Goal: Check status: Check status

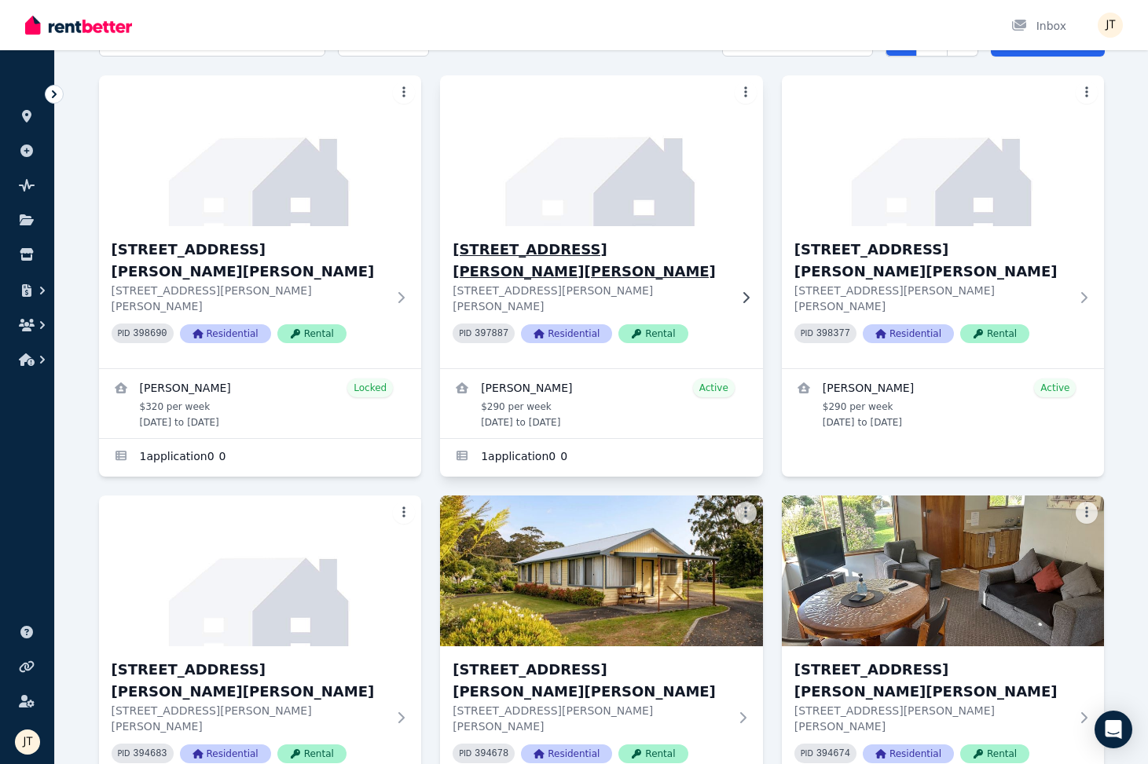
scroll to position [104, 0]
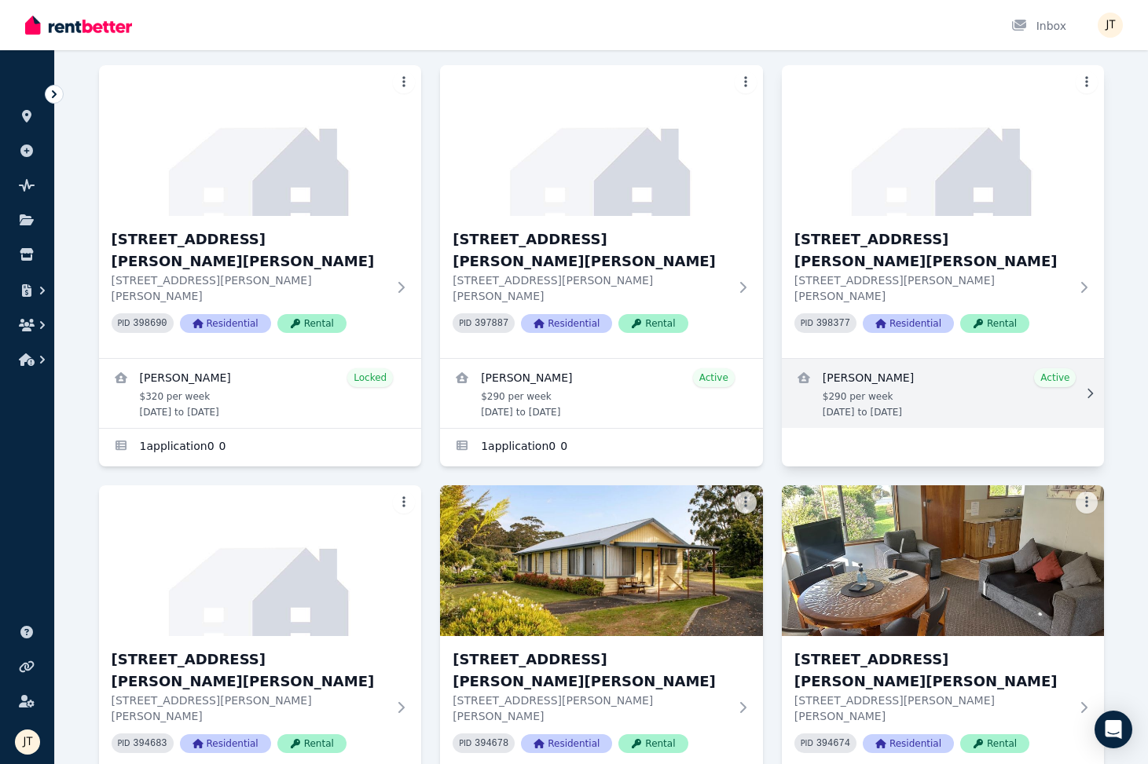
click at [657, 359] on link "View details for Kineta Tatnell" at bounding box center [943, 393] width 323 height 69
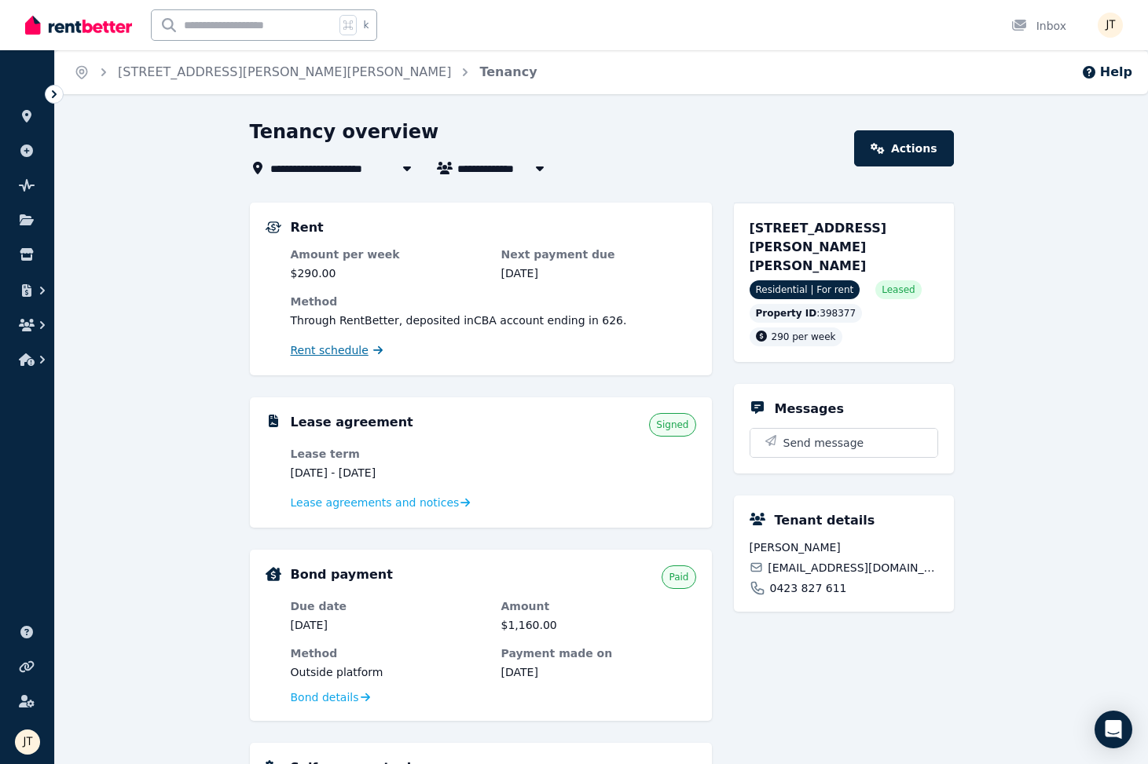
click at [331, 353] on span "Rent schedule" at bounding box center [330, 350] width 78 height 16
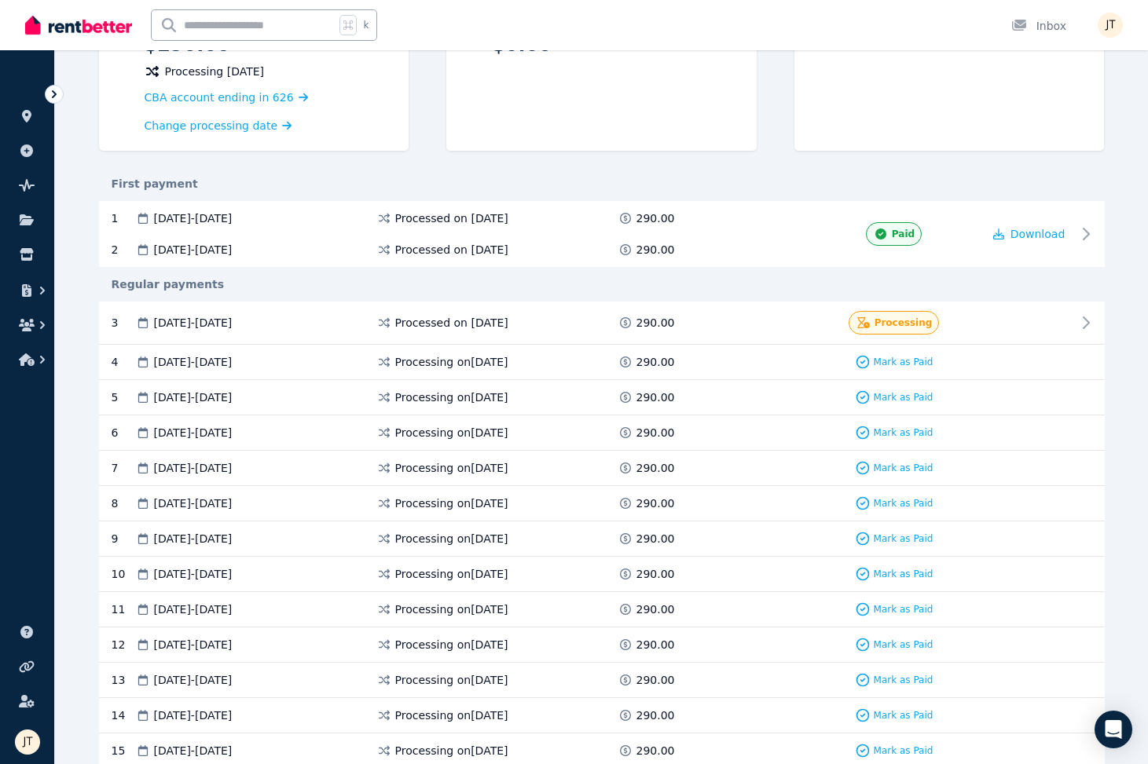
scroll to position [229, 0]
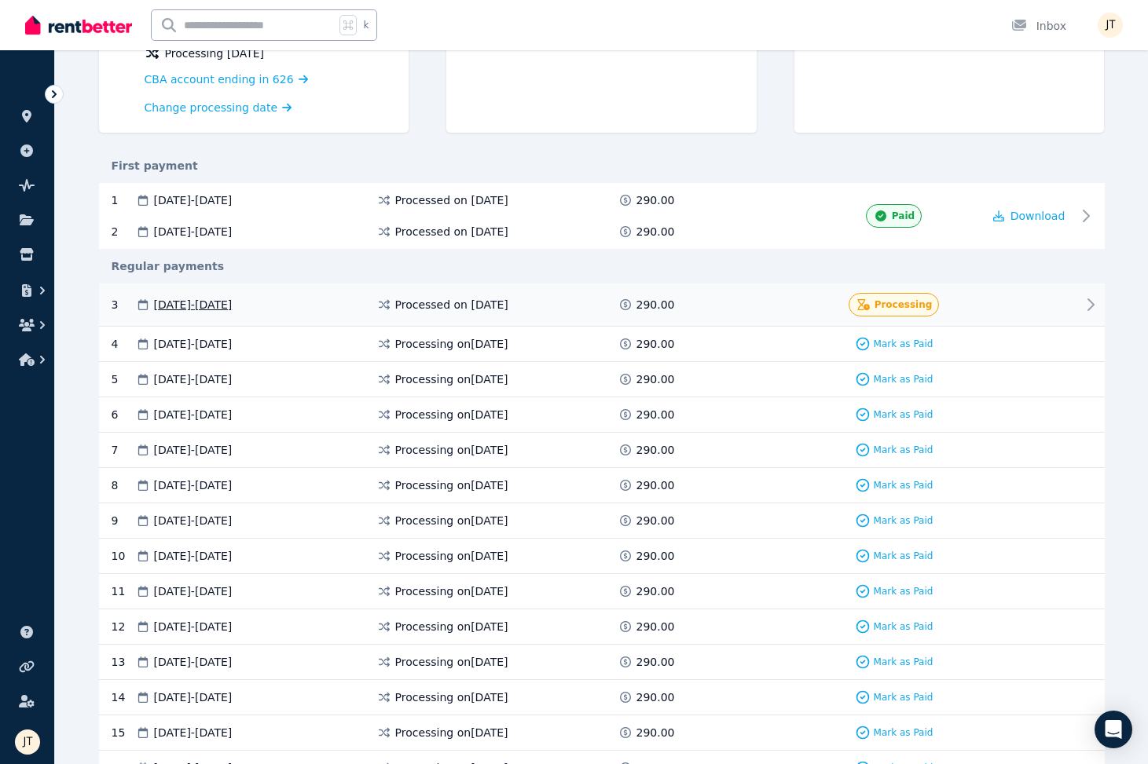
click at [657, 304] on div "Processing" at bounding box center [894, 305] width 176 height 24
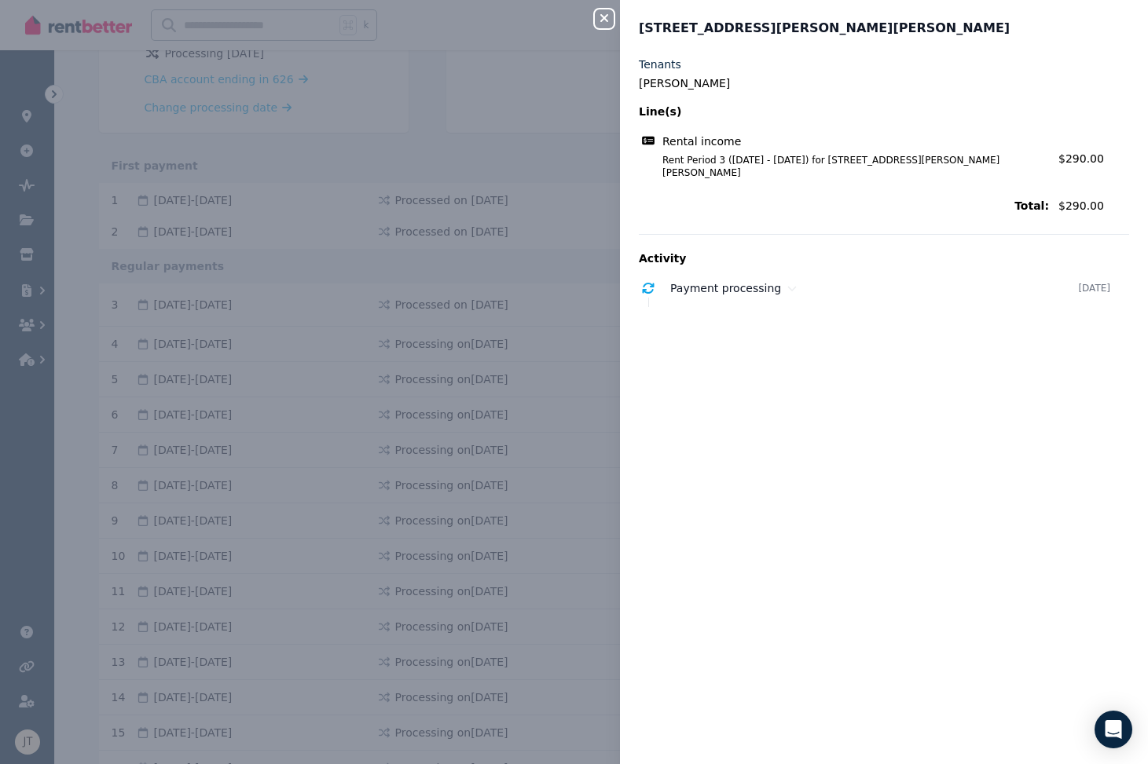
click at [603, 14] on icon "button" at bounding box center [604, 18] width 19 height 13
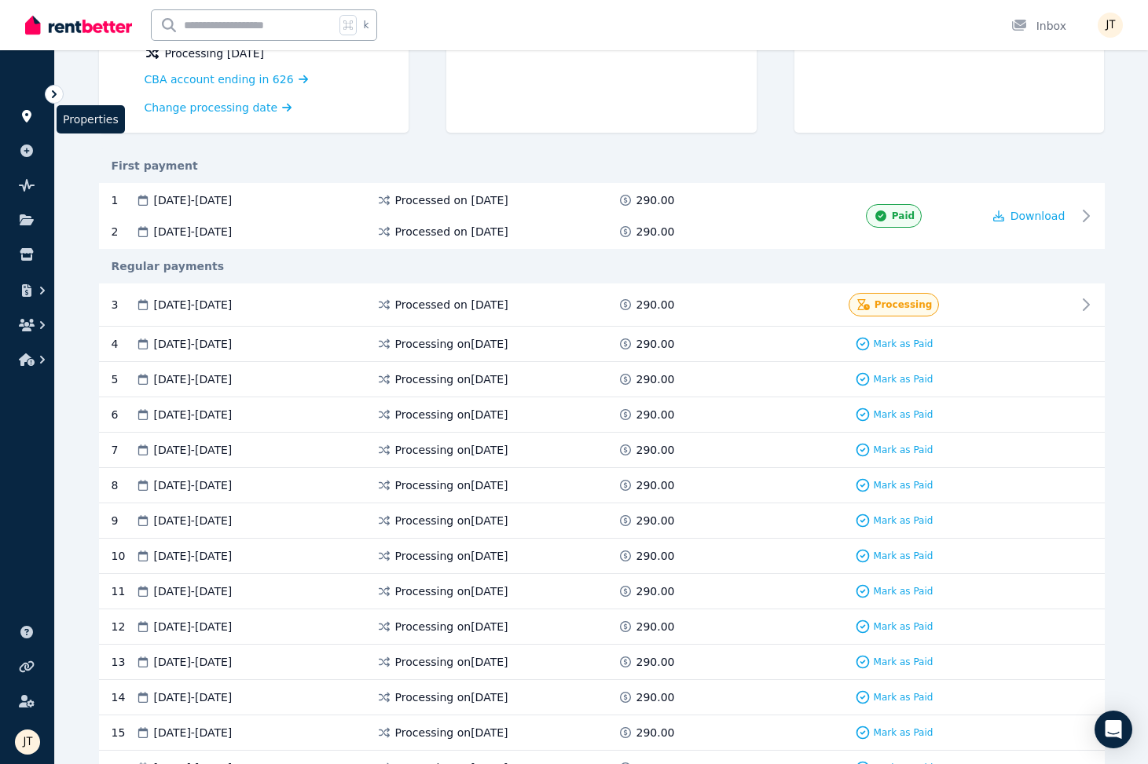
click at [35, 111] on link at bounding box center [27, 116] width 29 height 25
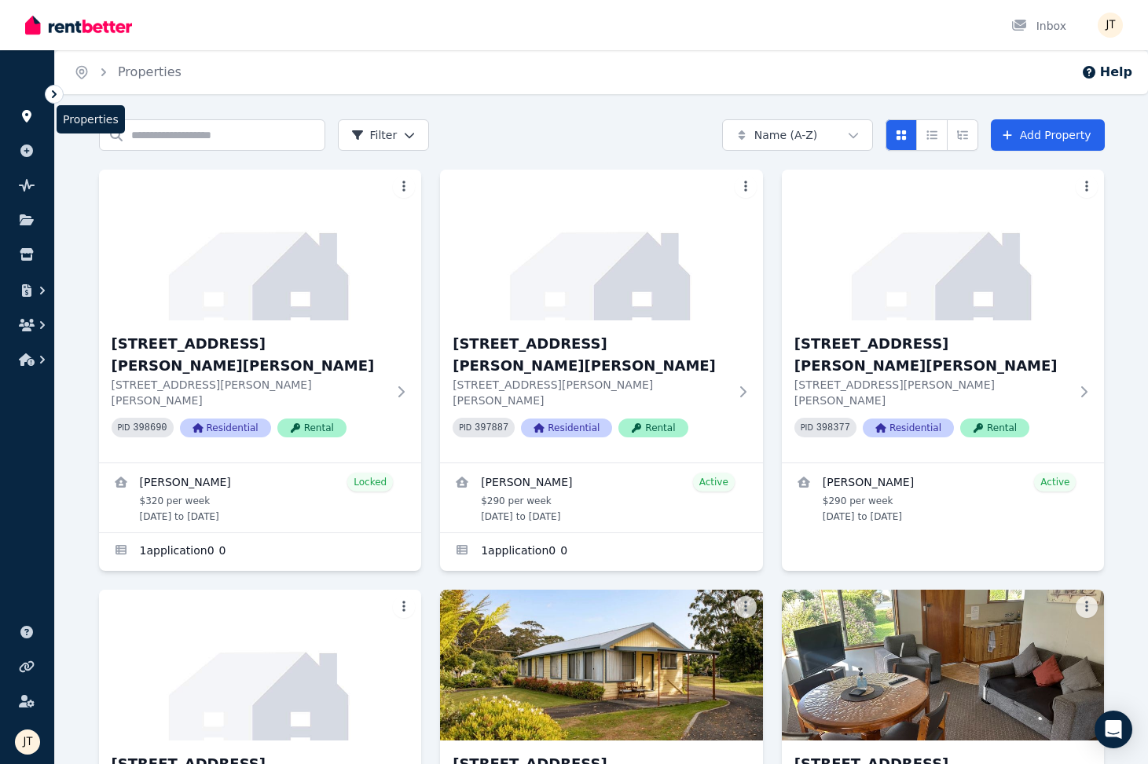
click at [28, 125] on link at bounding box center [27, 116] width 29 height 25
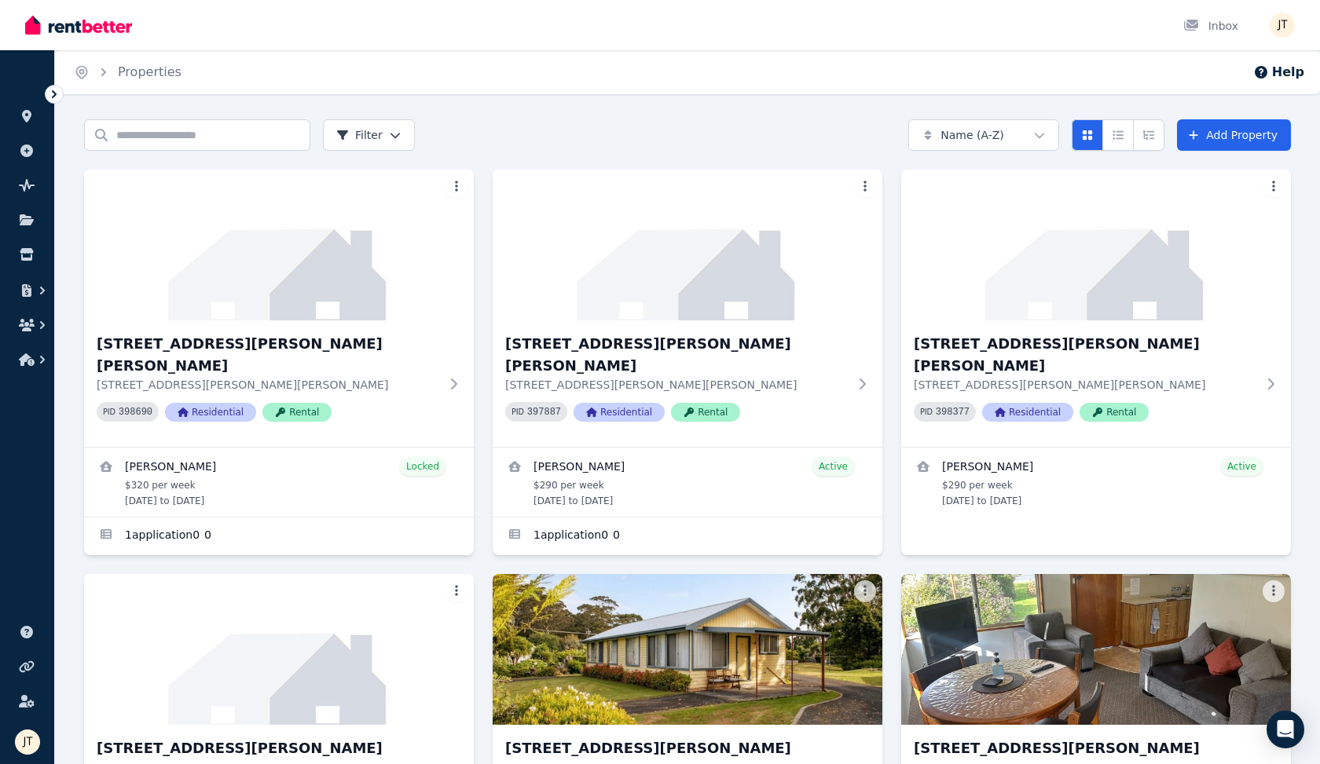
click at [55, 92] on icon at bounding box center [54, 94] width 16 height 16
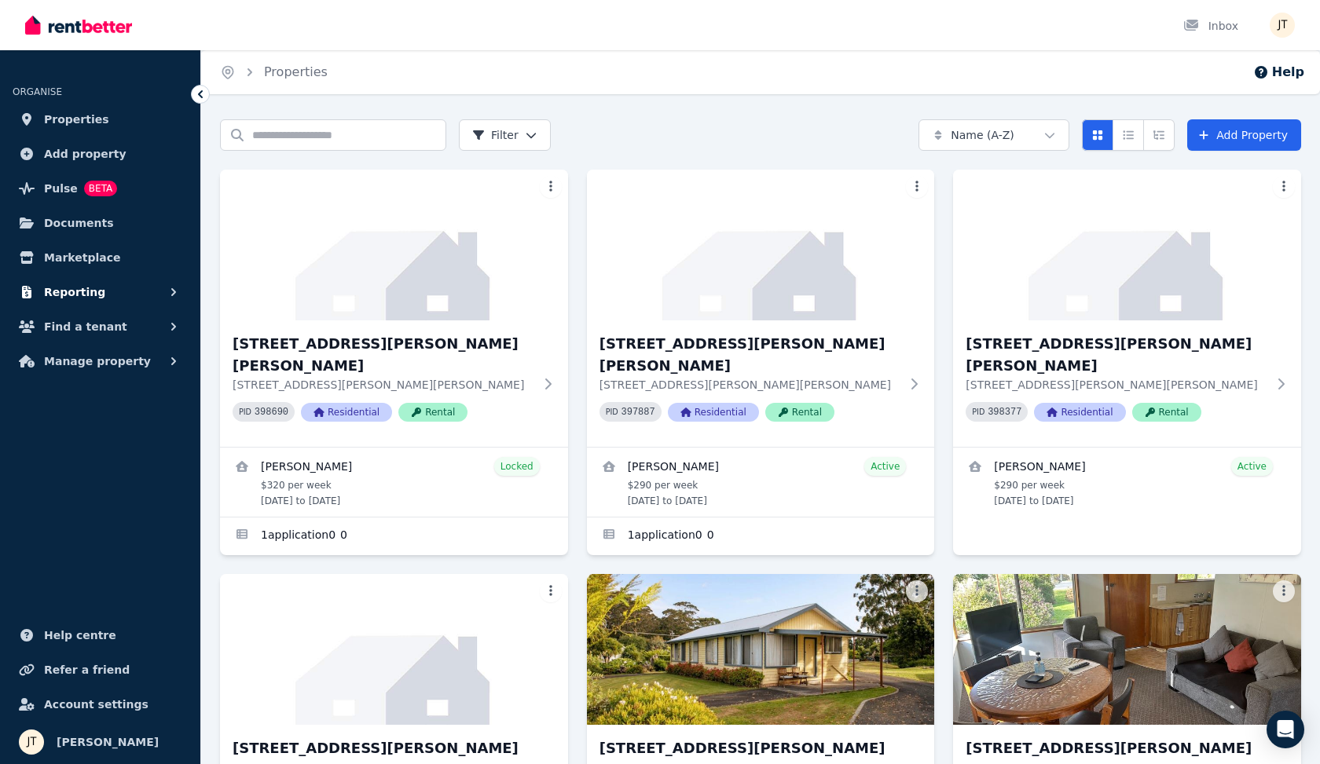
click at [97, 296] on button "Reporting" at bounding box center [100, 291] width 175 height 31
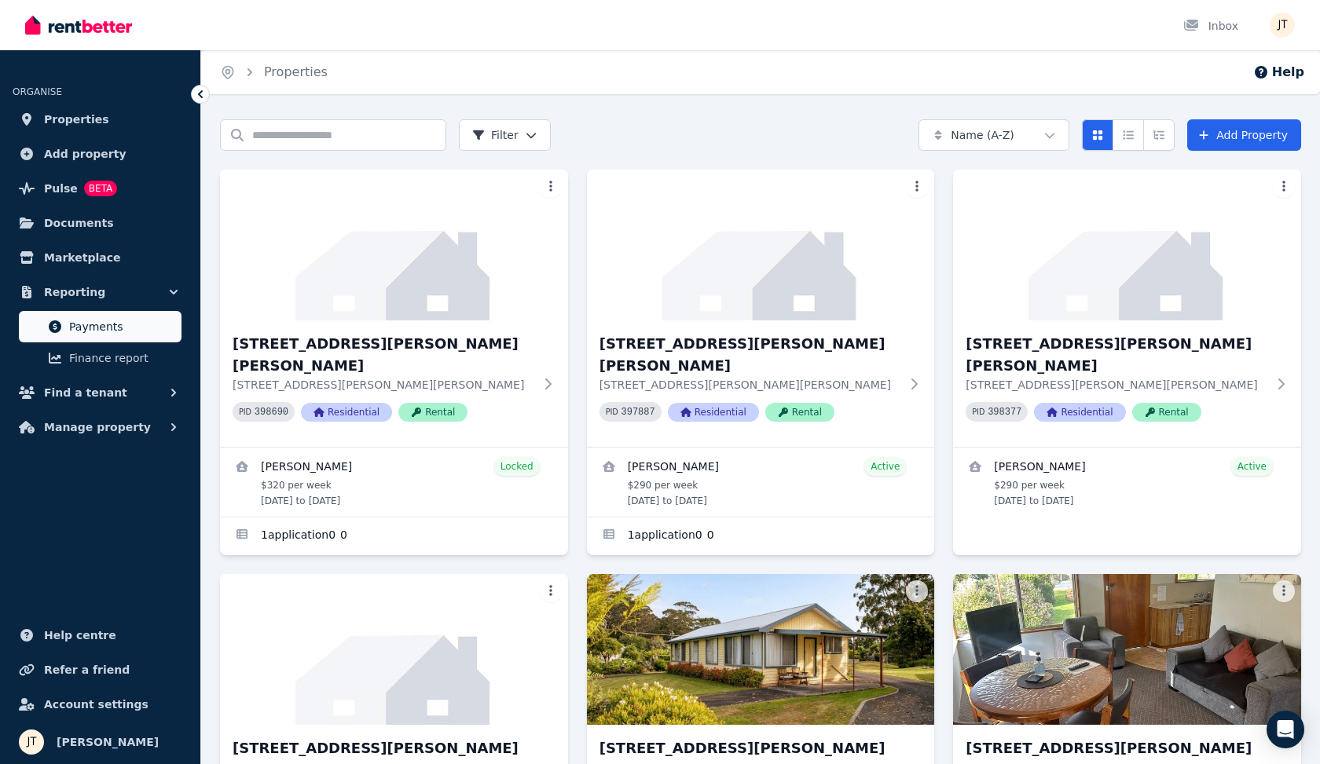
click at [101, 328] on span "Payments" at bounding box center [122, 326] width 106 height 19
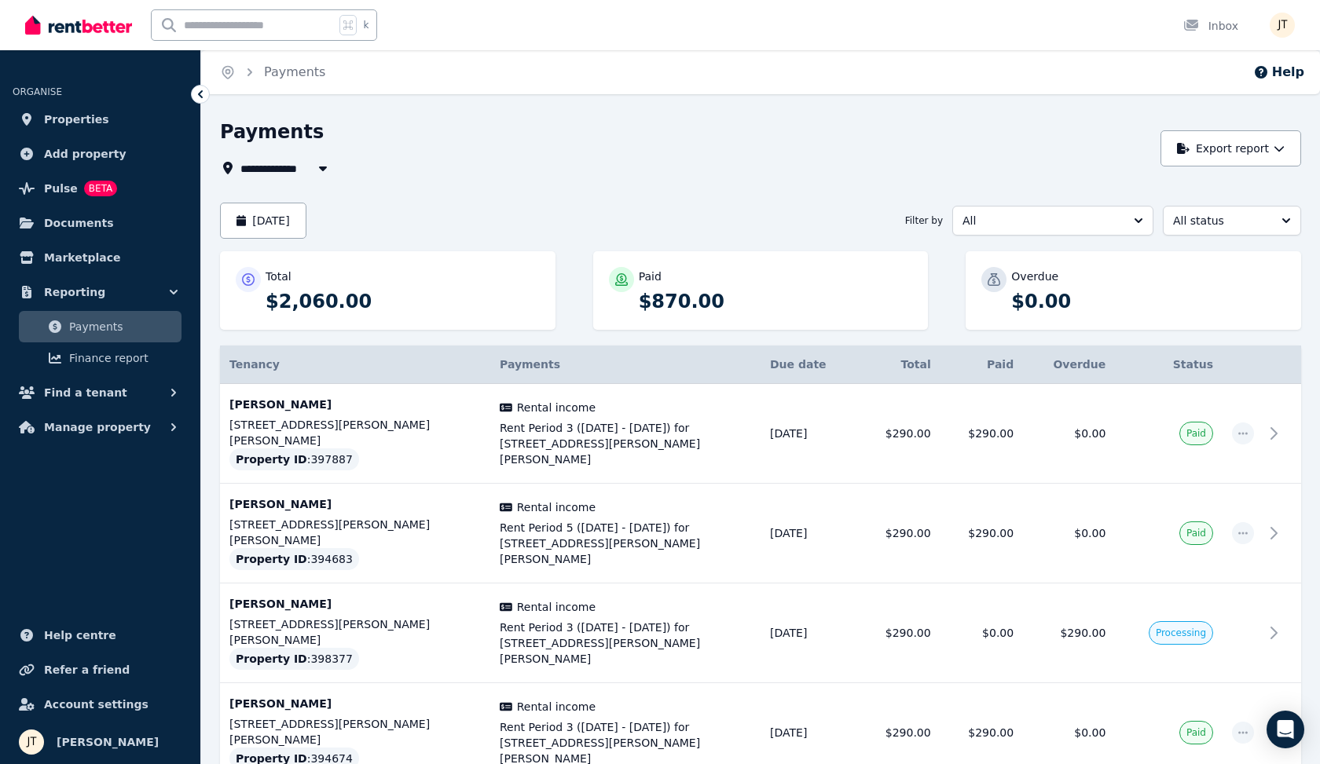
click at [657, 232] on button "All" at bounding box center [1052, 221] width 201 height 30
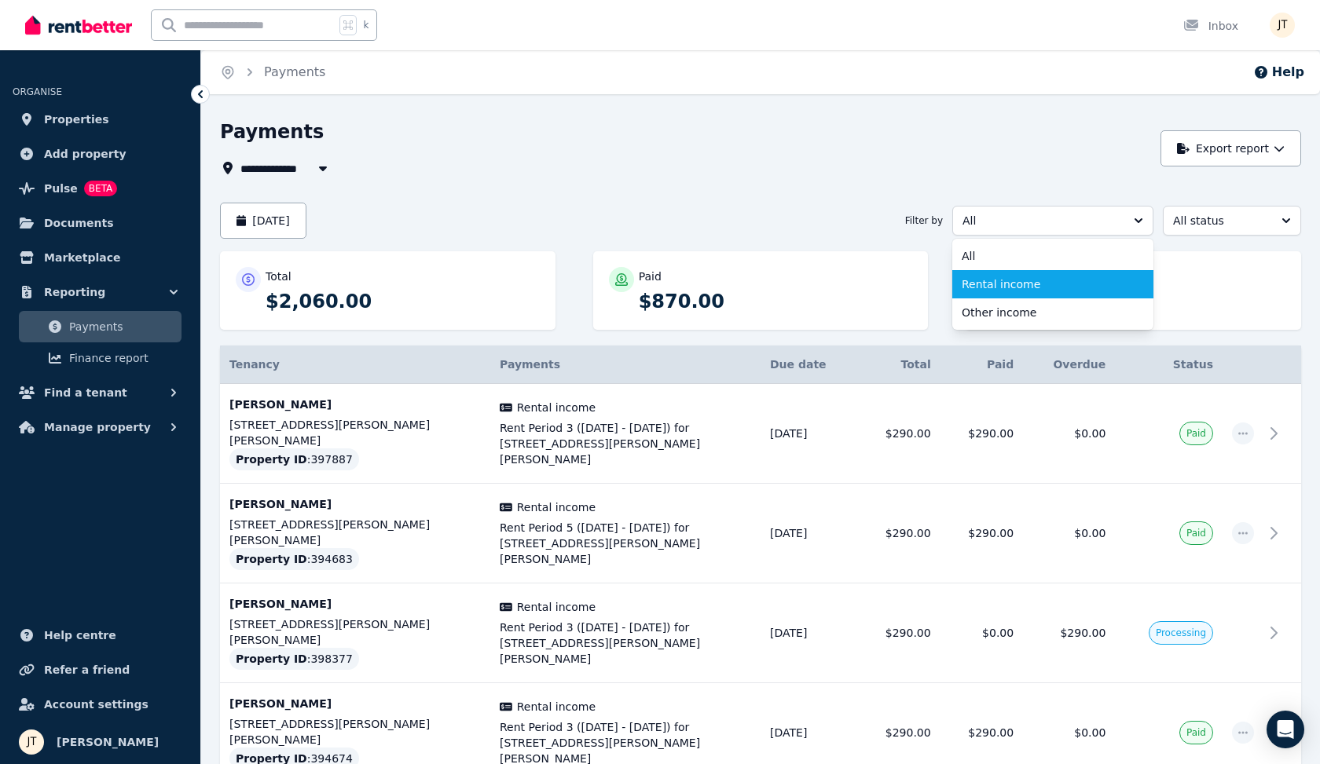
click at [657, 276] on li "Rental income" at bounding box center [1052, 284] width 201 height 28
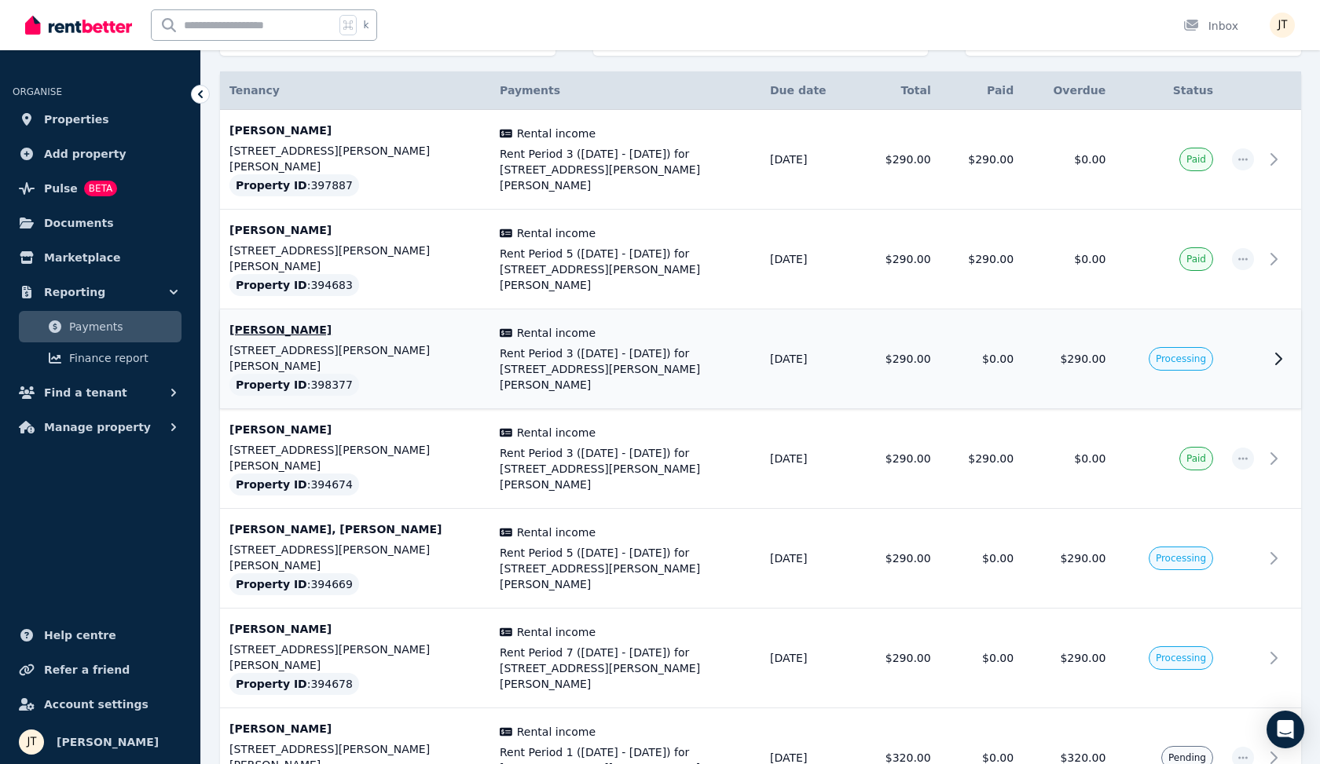
scroll to position [266, 0]
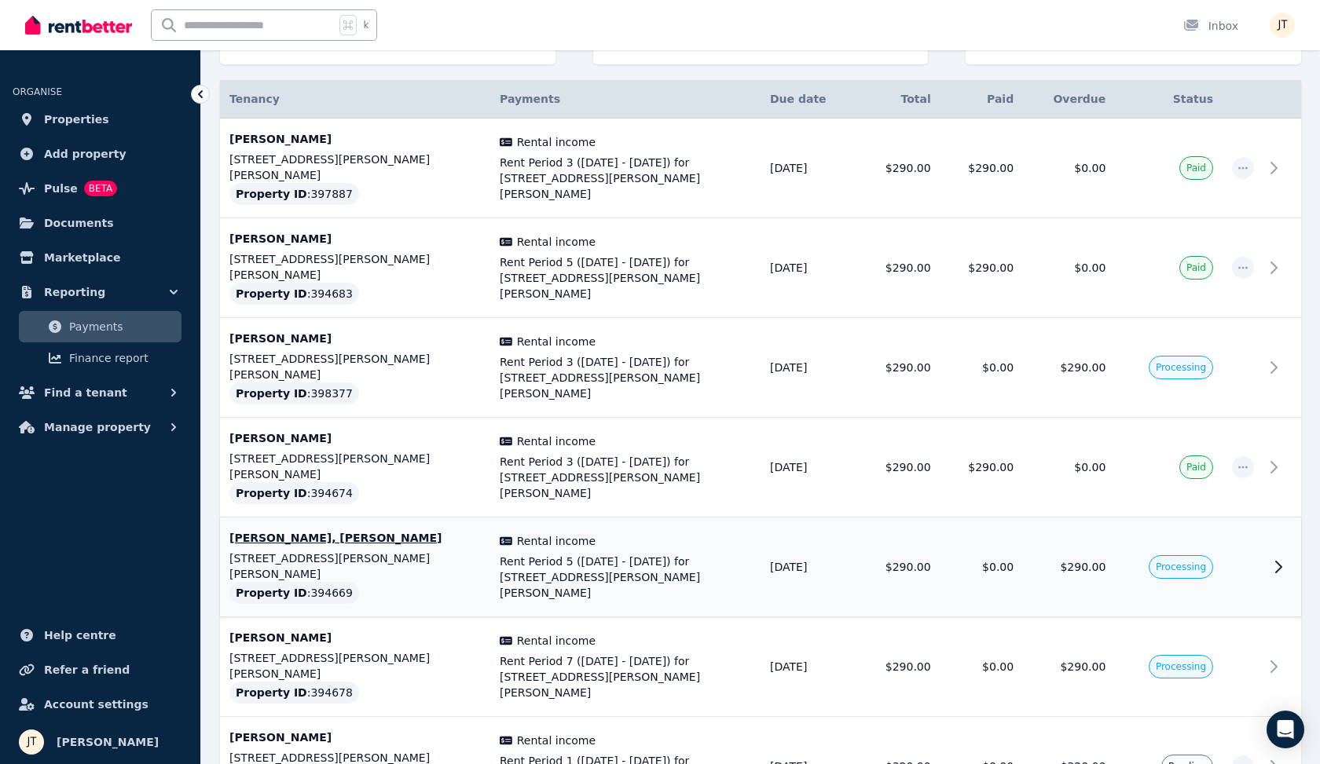
click at [657, 561] on span "Processing" at bounding box center [1180, 567] width 50 height 13
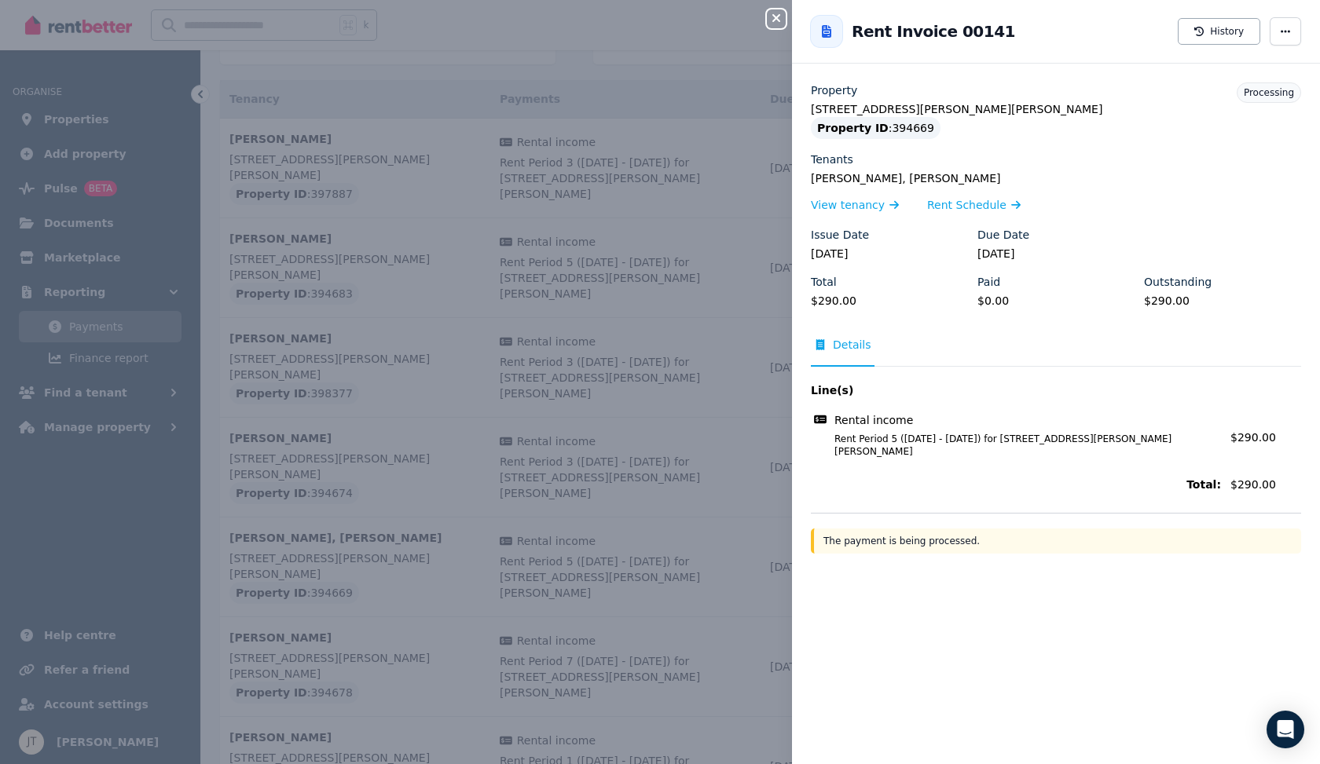
click at [657, 13] on icon "button" at bounding box center [776, 18] width 19 height 13
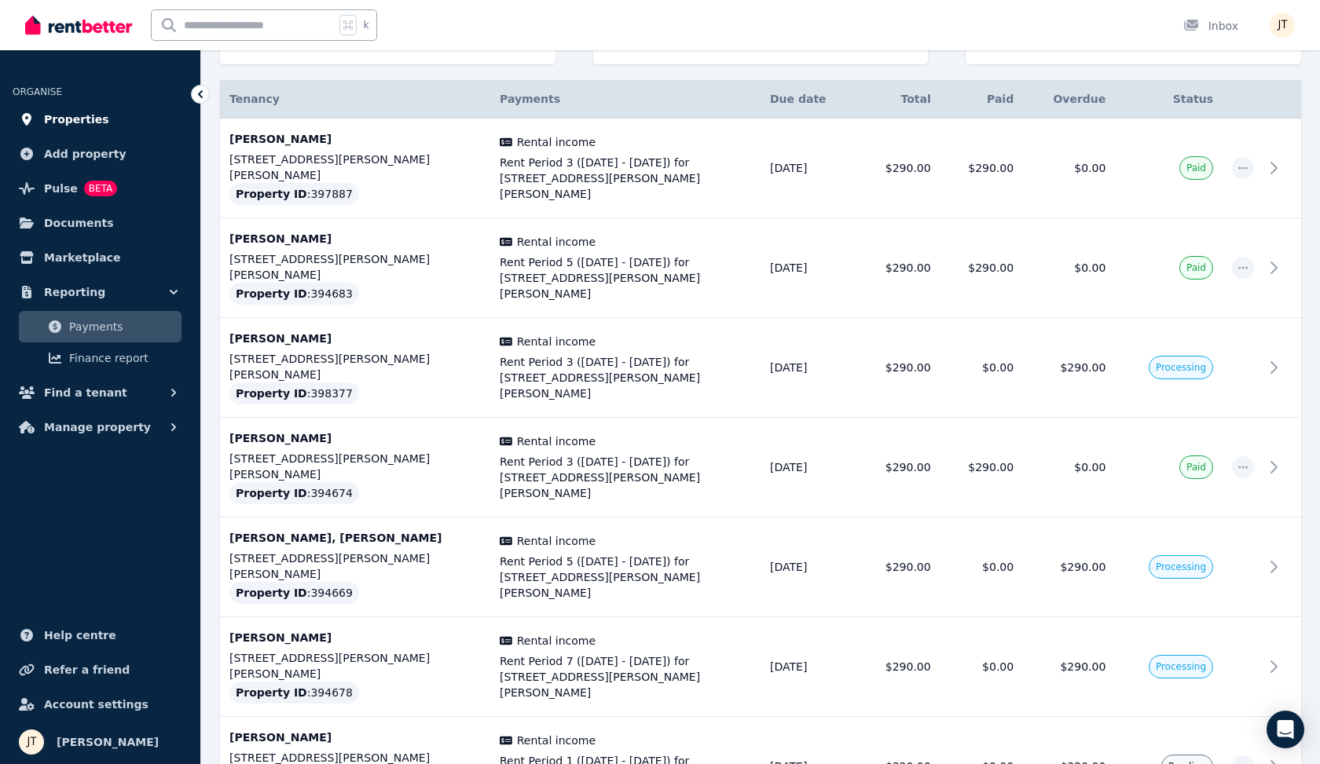
click at [74, 125] on span "Properties" at bounding box center [76, 119] width 65 height 19
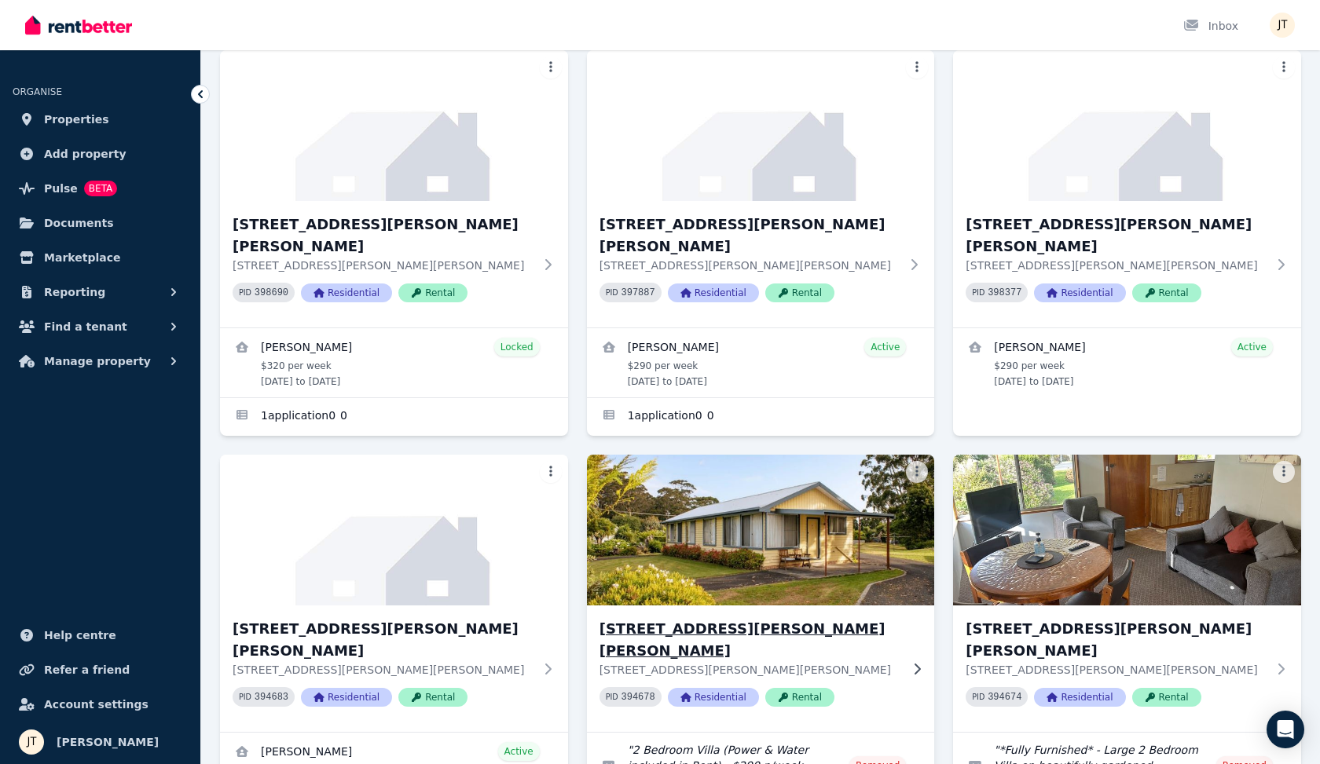
scroll to position [115, 0]
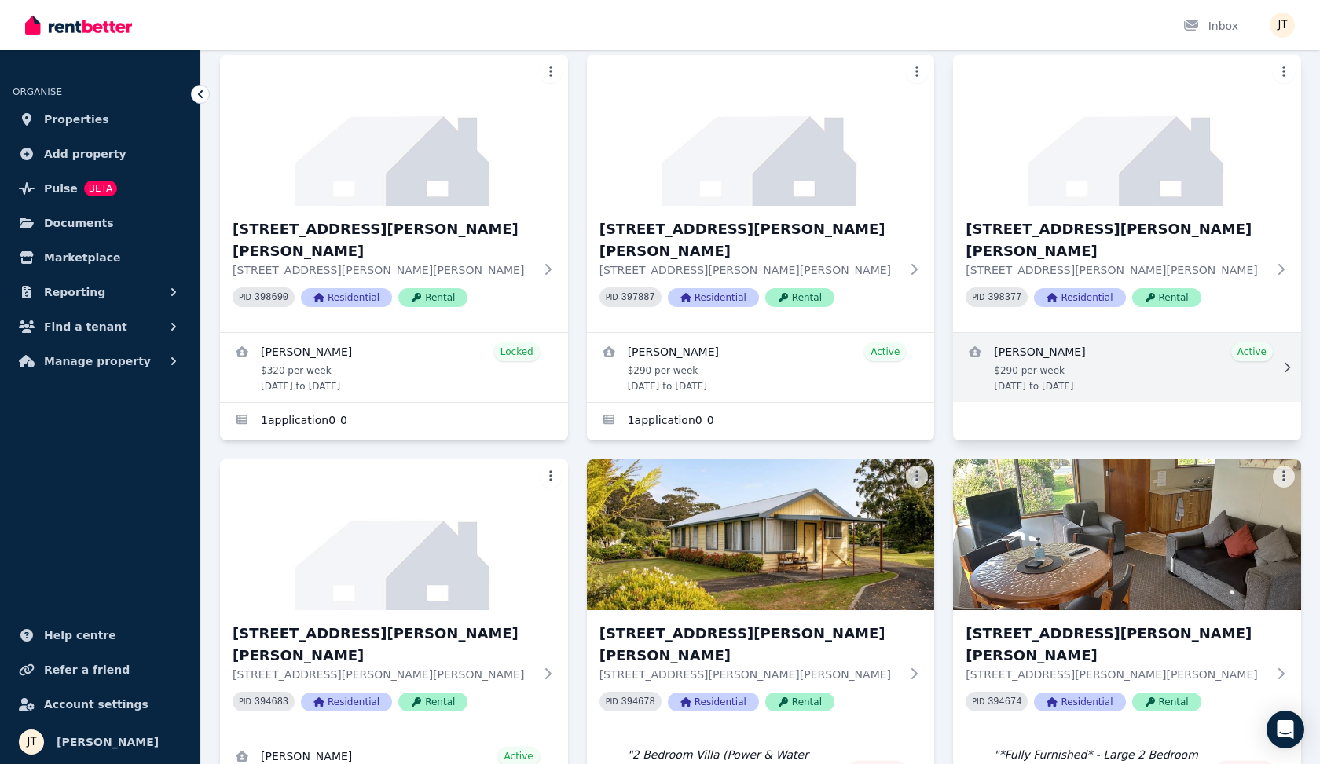
click at [657, 335] on link "View details for Kineta Tatnell" at bounding box center [1127, 367] width 348 height 69
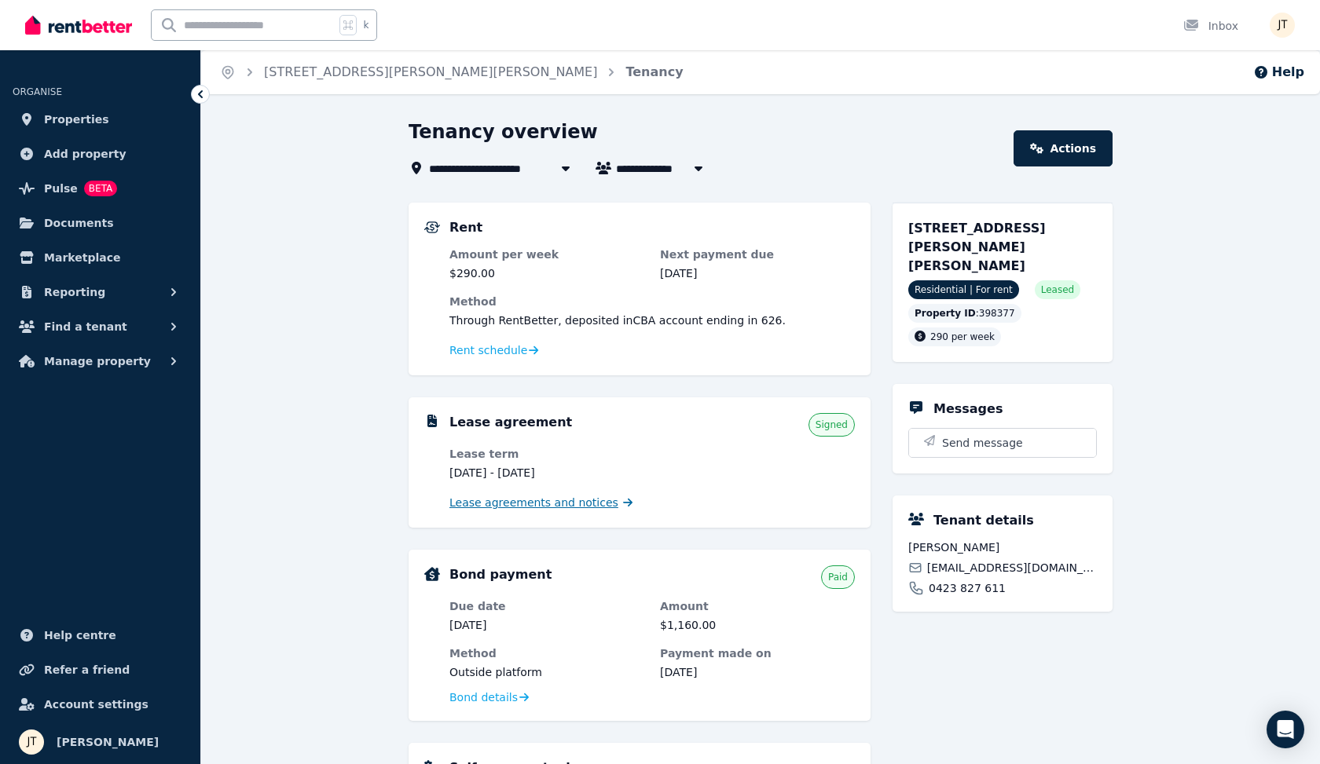
click at [547, 500] on span "Lease agreements and notices" at bounding box center [533, 503] width 169 height 16
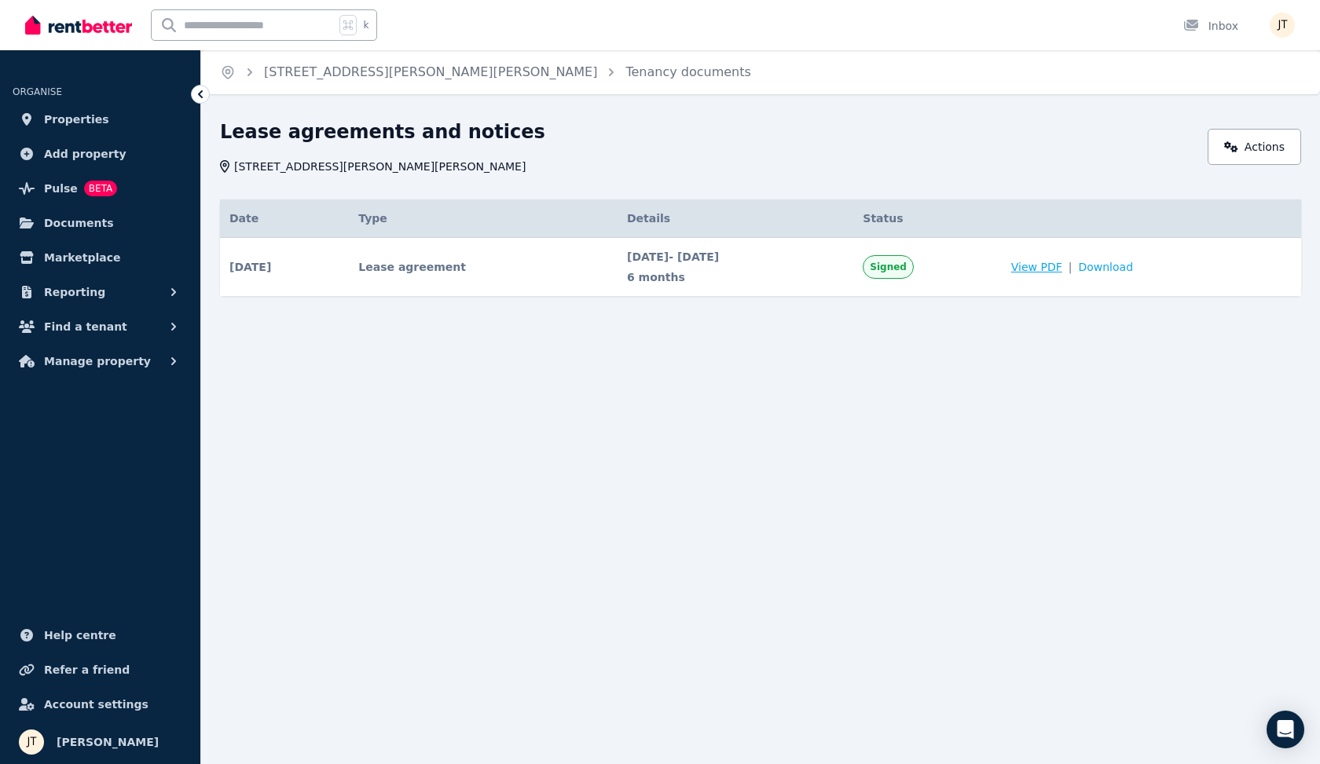
click at [657, 266] on span "View PDF" at bounding box center [1036, 267] width 51 height 16
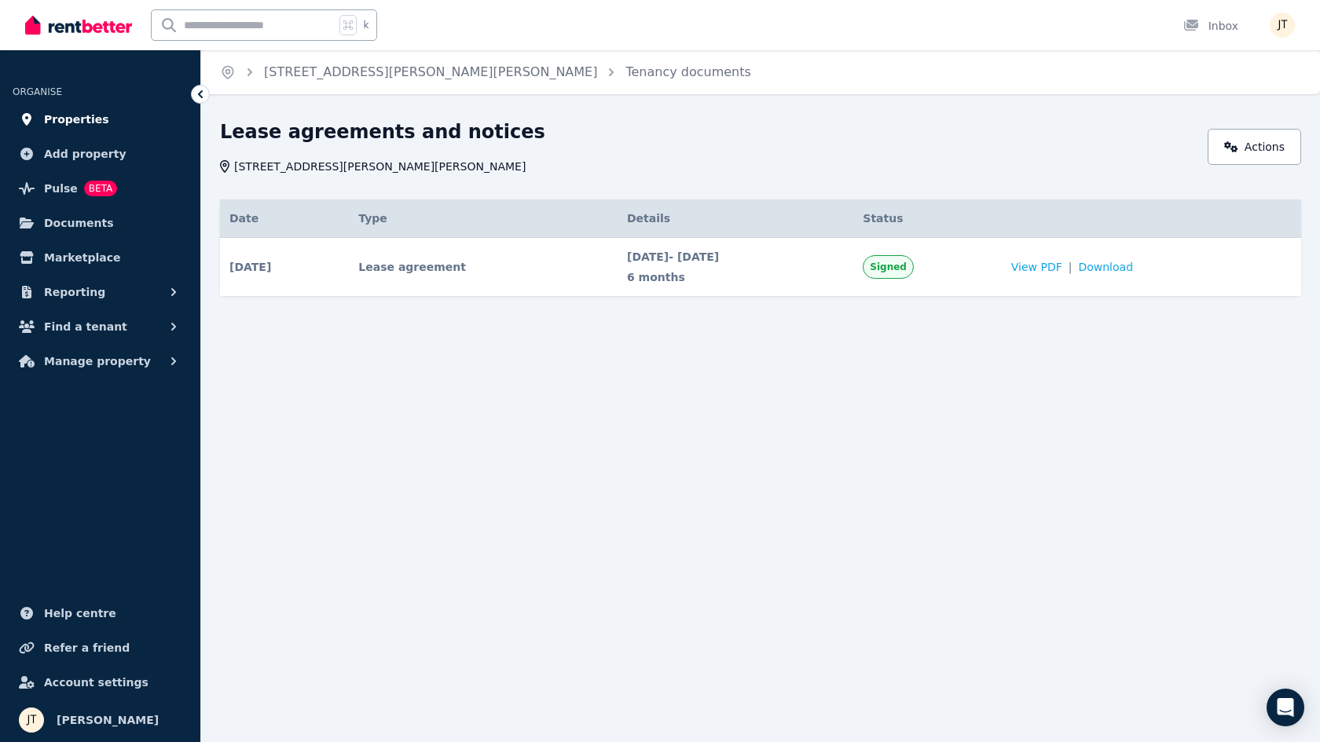
click at [68, 126] on span "Properties" at bounding box center [76, 119] width 65 height 19
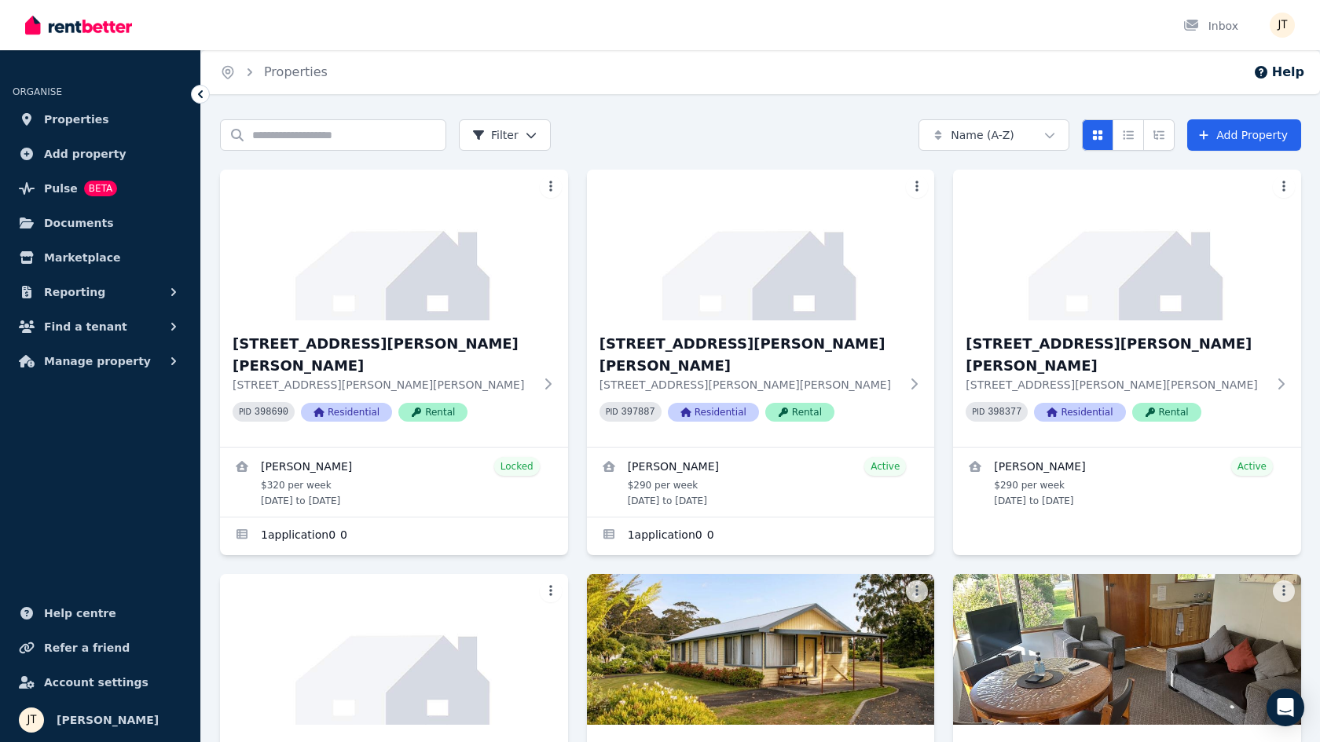
click at [143, 440] on ul "ORGANISE Properties Add property Pulse BETA Documents Marketplace Reporting Fin…" at bounding box center [100, 404] width 200 height 676
click at [127, 464] on ul "ORGANISE Properties Add property Pulse BETA Documents Marketplace Reporting Fin…" at bounding box center [100, 404] width 200 height 676
click at [94, 508] on ul "ORGANISE Properties Add property Pulse BETA Documents Marketplace Reporting Fin…" at bounding box center [100, 404] width 200 height 676
click at [657, 133] on div "Search properties Filter Name (A-Z) Add Property" at bounding box center [760, 134] width 1081 height 31
click at [126, 470] on ul "ORGANISE Properties Add property Pulse BETA Documents Marketplace Reporting Fin…" at bounding box center [100, 404] width 200 height 676
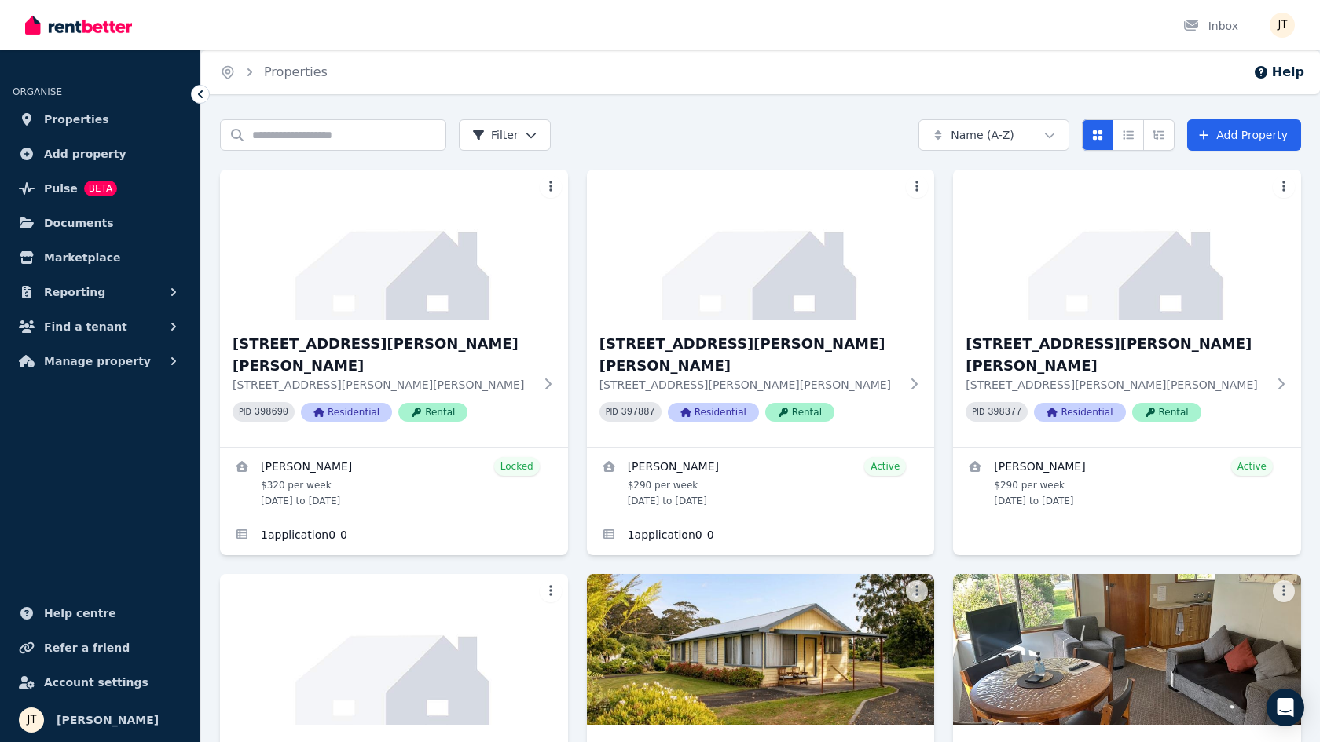
click at [656, 133] on div "Search properties Filter Name (A-Z) Add Property" at bounding box center [760, 134] width 1081 height 31
click at [654, 132] on div "Search properties Filter Name (A-Z) Add Property" at bounding box center [760, 134] width 1081 height 31
click at [657, 137] on div "Search properties Filter Name (A-Z) Add Property" at bounding box center [760, 134] width 1081 height 31
click at [631, 118] on div "Home Properties Help Search properties Filter Name (A-Z) Add Property [STREET_A…" at bounding box center [660, 371] width 1320 height 742
click at [636, 129] on div "Search properties Filter Name (A-Z) Add Property" at bounding box center [760, 134] width 1081 height 31
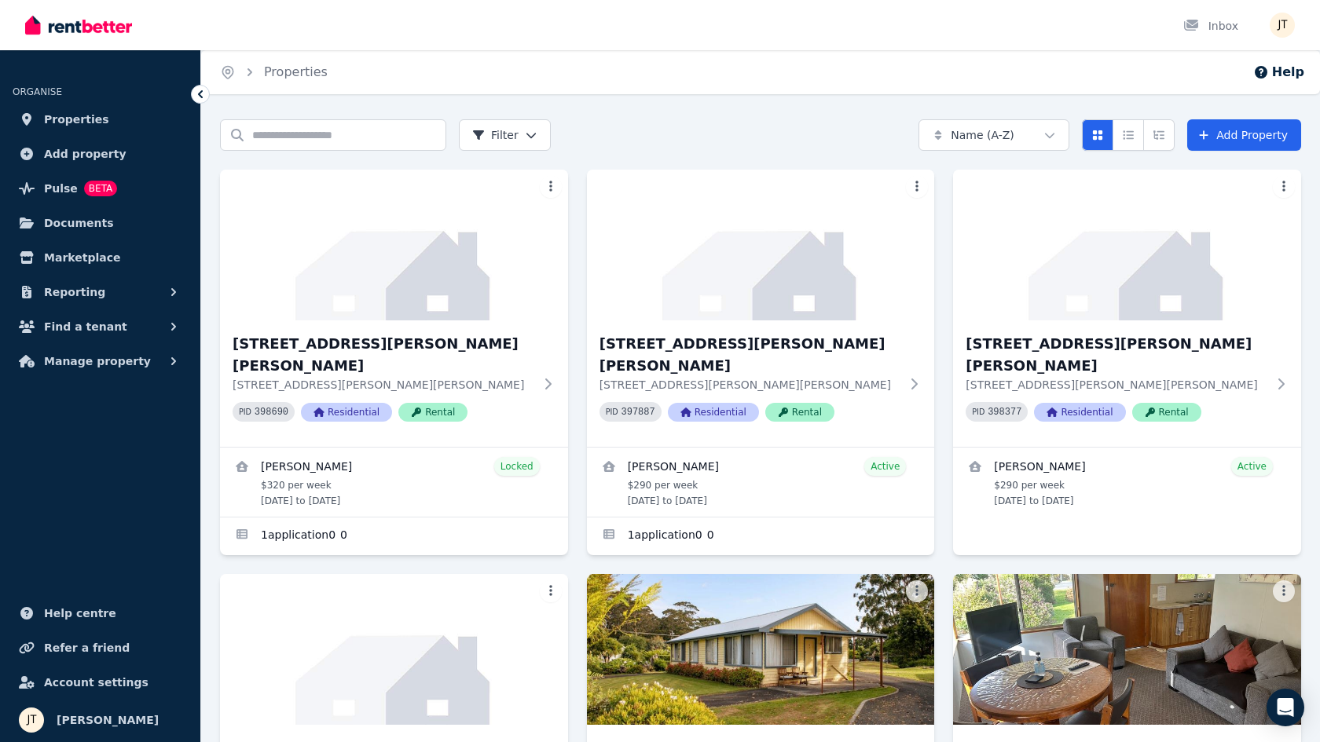
click at [657, 139] on div "Search properties Filter Name (A-Z) Add Property" at bounding box center [760, 134] width 1081 height 31
click at [657, 140] on div "Search properties Filter Name (A-Z) Add Property" at bounding box center [760, 134] width 1081 height 31
click at [639, 120] on div "Search properties Filter Name (A-Z) Add Property" at bounding box center [760, 134] width 1081 height 31
click at [657, 133] on div "Search properties Filter Name (A-Z) Add Property" at bounding box center [760, 134] width 1081 height 31
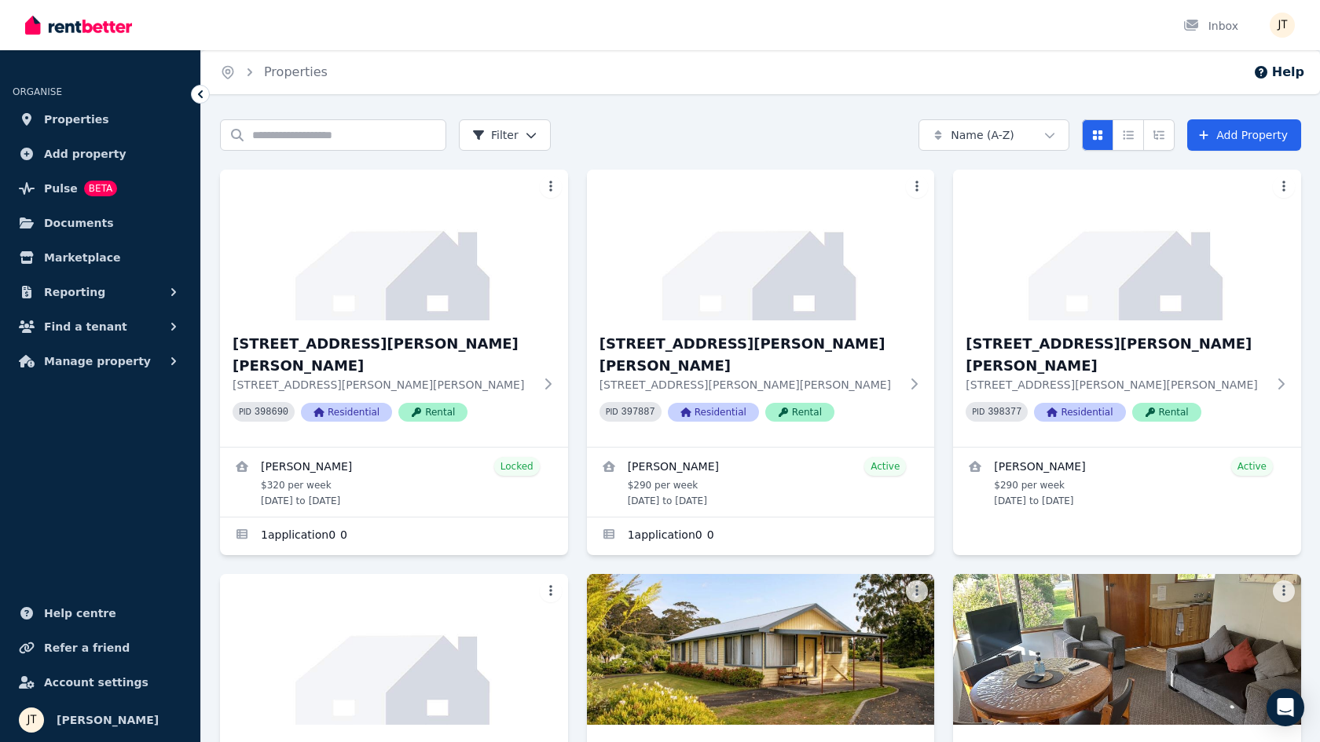
click at [657, 136] on div "Search properties Filter Name (A-Z) Add Property" at bounding box center [760, 134] width 1081 height 31
click at [657, 134] on div "Search properties Filter Name (A-Z) Add Property" at bounding box center [760, 134] width 1081 height 31
click at [657, 116] on div "Home Properties Help Search properties Filter Name (A-Z) Add Property [STREET_A…" at bounding box center [660, 371] width 1320 height 742
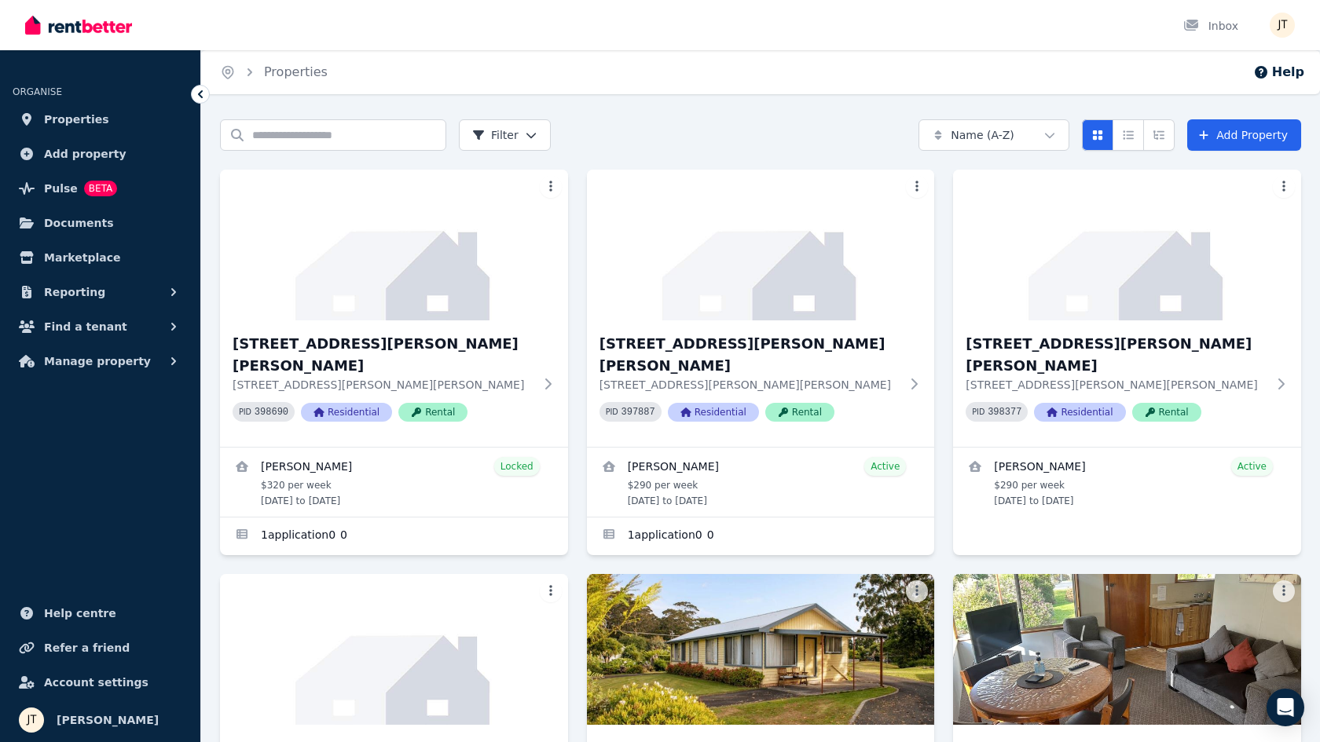
click at [657, 116] on div "Home Properties Help Search properties Filter Name (A-Z) Add Property [STREET_A…" at bounding box center [660, 371] width 1320 height 742
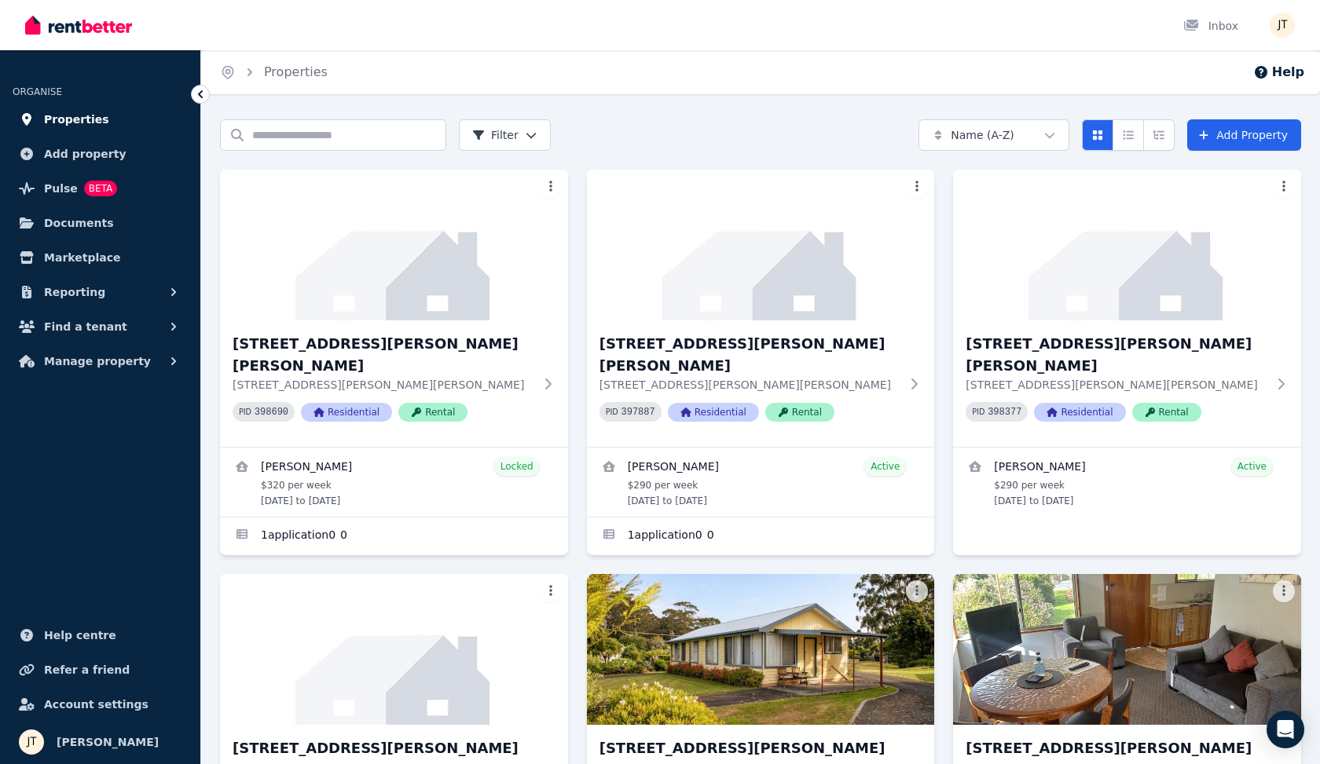
click at [69, 116] on span "Properties" at bounding box center [76, 119] width 65 height 19
